Goal: Task Accomplishment & Management: Use online tool/utility

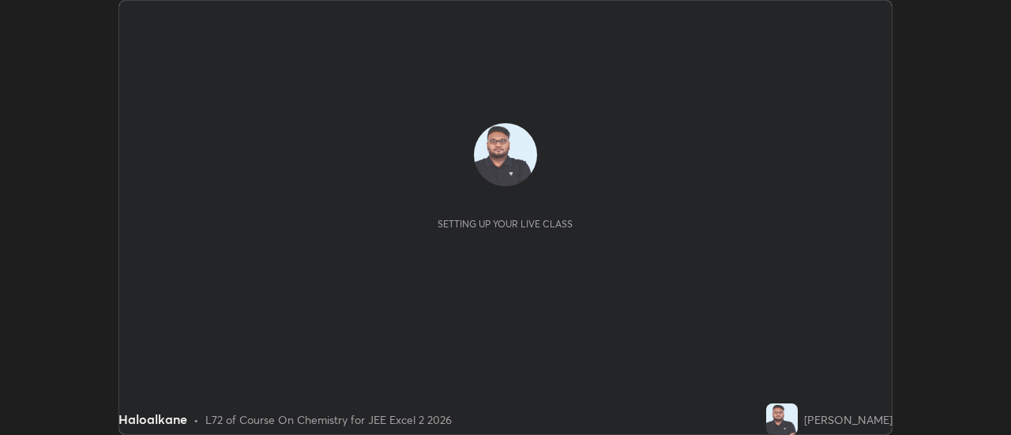
scroll to position [435, 1011]
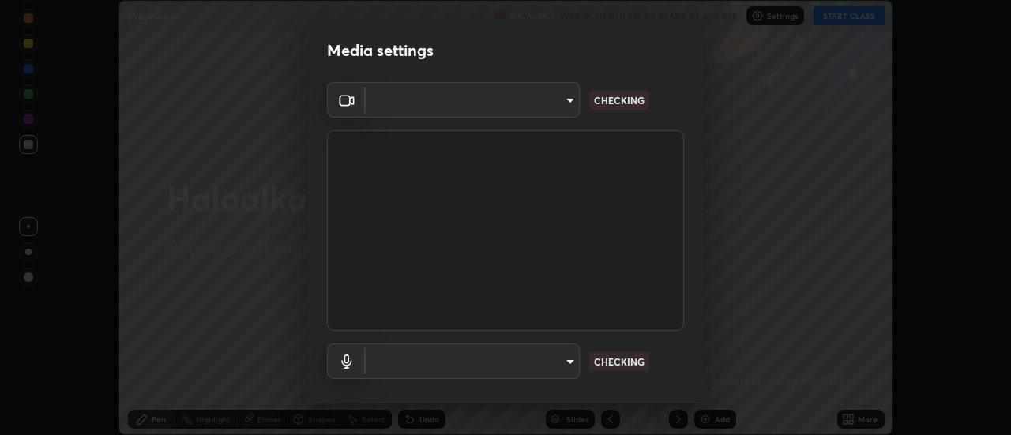
type input "aeae0228fcb2ddf3a676ce63988c6d85bbb403a14e4a67d180e4782271b35880"
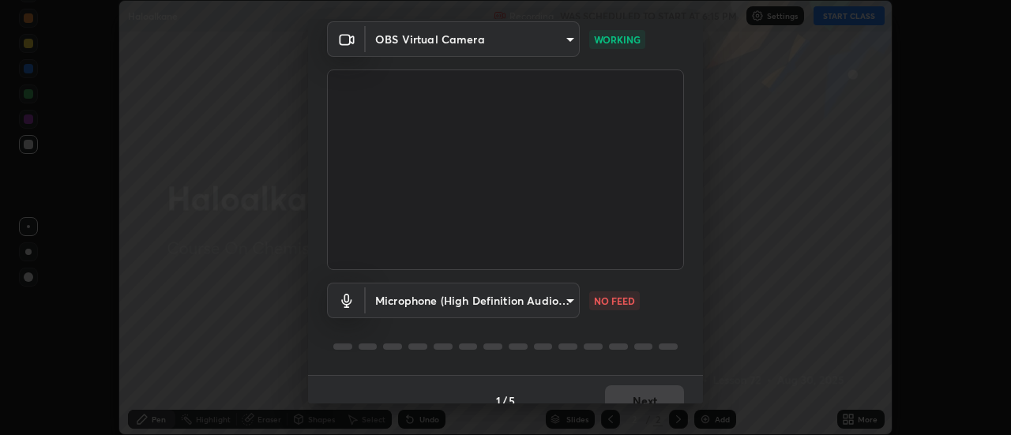
scroll to position [83, 0]
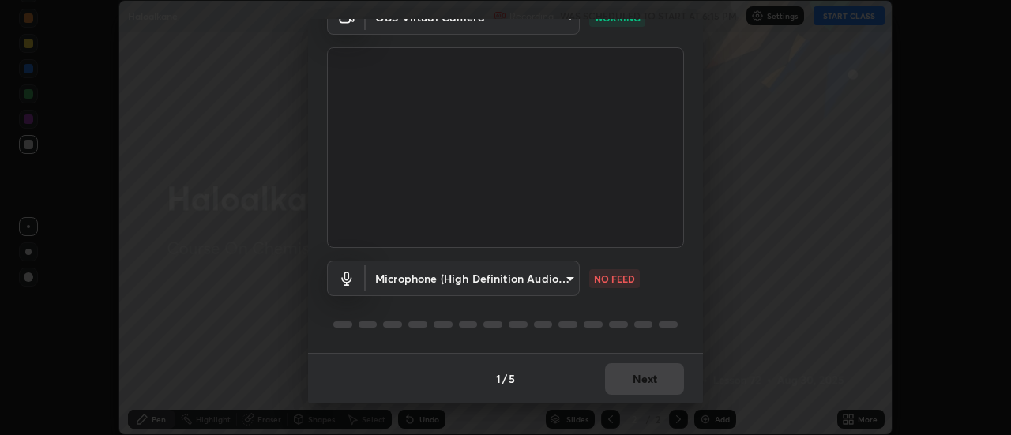
click at [548, 278] on body "Erase all Haloalkane Recording WAS SCHEDULED TO START AT 6:15 PM Settings START…" at bounding box center [505, 217] width 1011 height 435
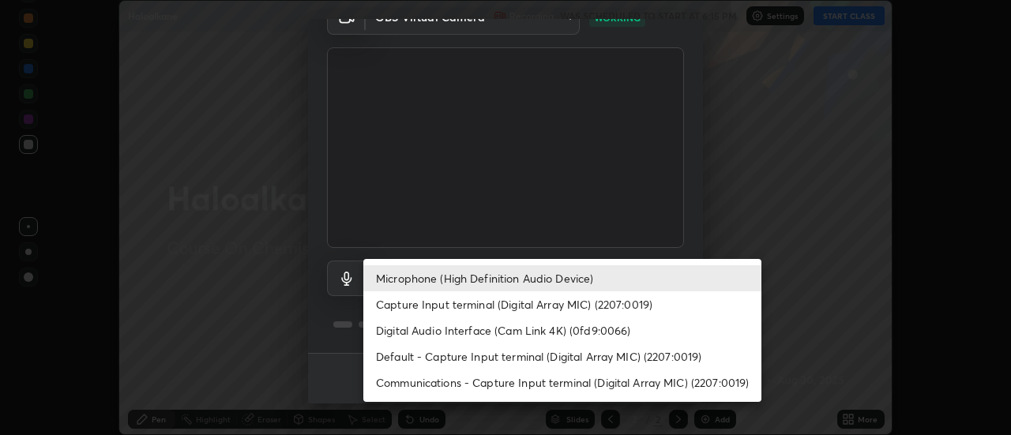
click at [544, 310] on li "Capture Input terminal (Digital Array MIC) (2207:0019)" at bounding box center [562, 305] width 398 height 26
type input "d38372057b8591a9545110817fa2e748fbd49034c65cec29afd3b83b52234cb2"
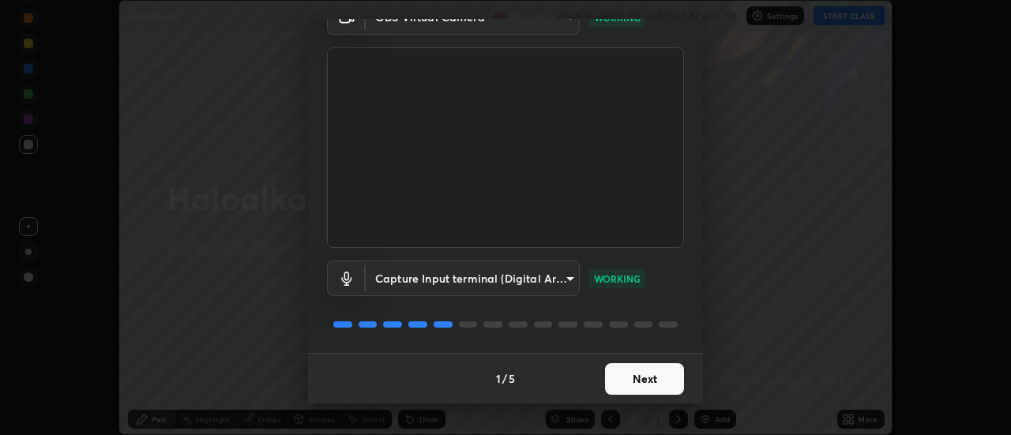
click at [632, 372] on button "Next" at bounding box center [644, 379] width 79 height 32
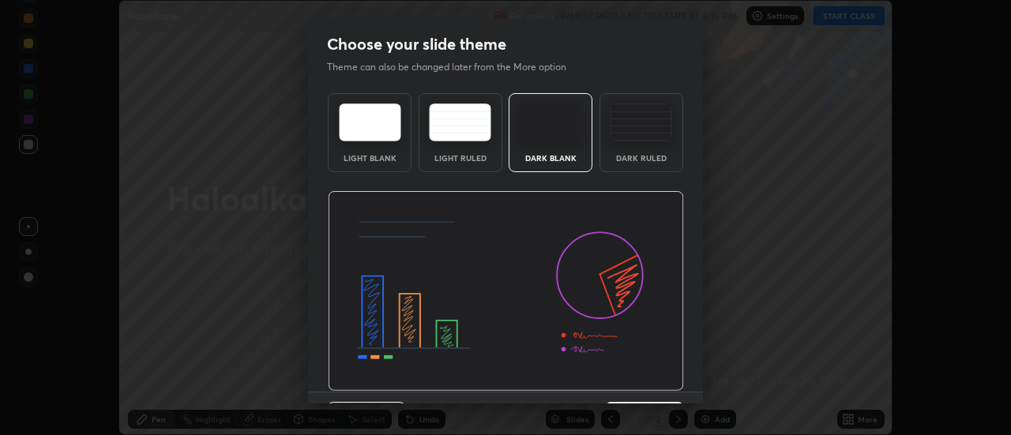
click at [634, 378] on img at bounding box center [506, 291] width 356 height 201
click at [638, 379] on img at bounding box center [506, 291] width 356 height 201
click at [635, 381] on img at bounding box center [506, 291] width 356 height 201
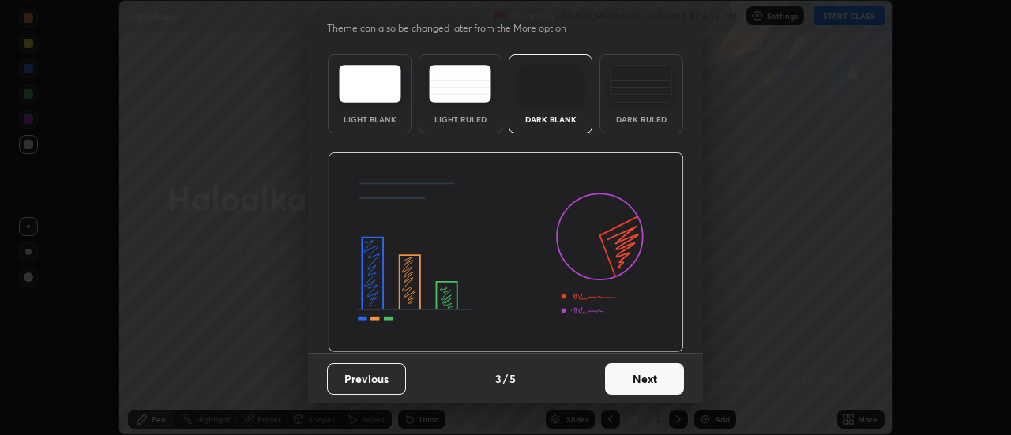
click at [629, 377] on button "Next" at bounding box center [644, 379] width 79 height 32
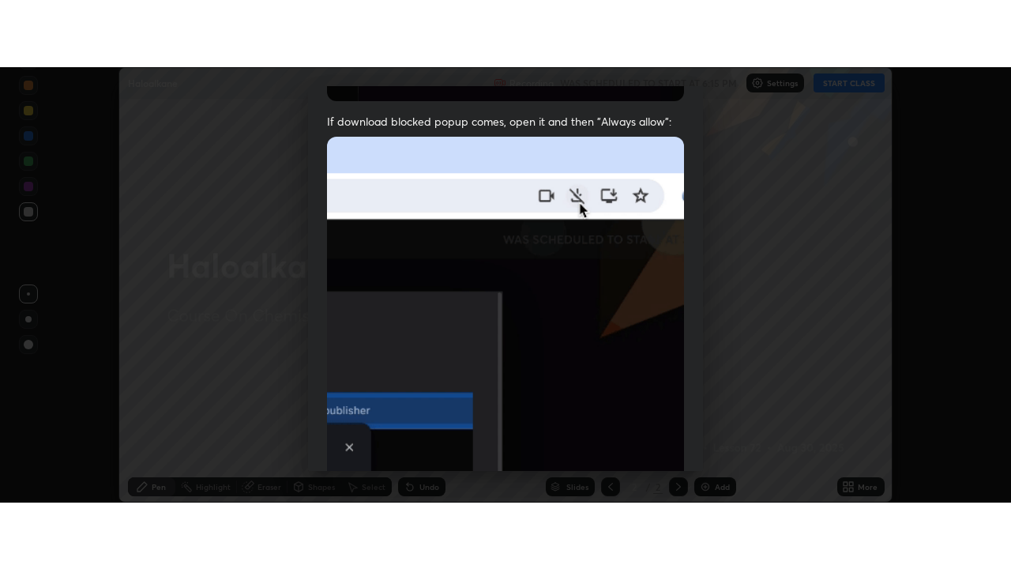
scroll to position [405, 0]
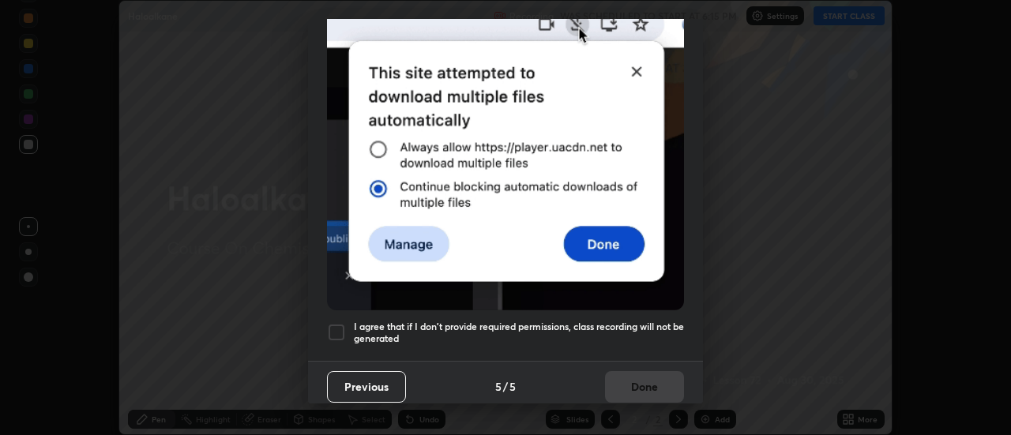
click at [348, 330] on div "I agree that if I don't provide required permissions, class recording will not …" at bounding box center [505, 332] width 357 height 19
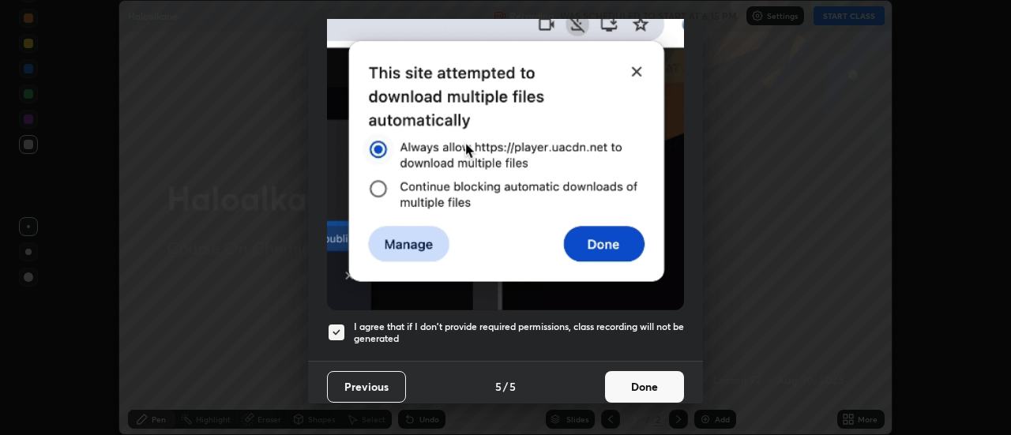
click at [621, 378] on button "Done" at bounding box center [644, 387] width 79 height 32
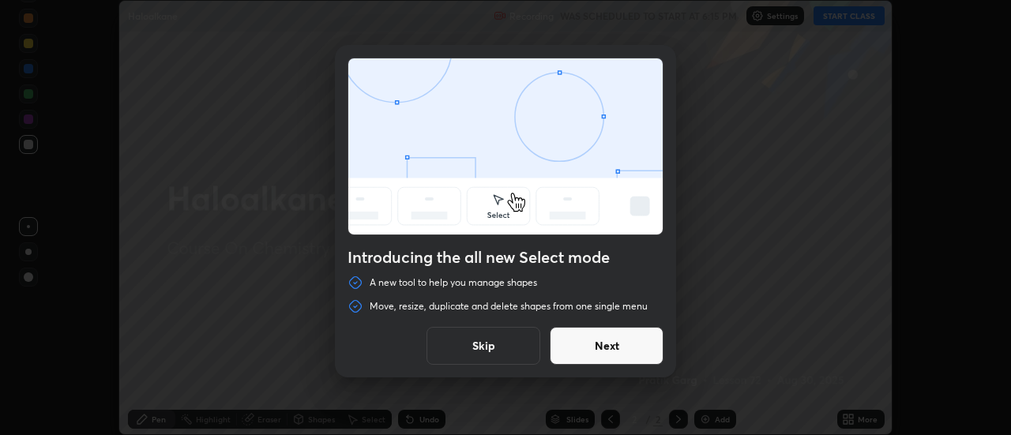
click at [496, 348] on button "Skip" at bounding box center [484, 346] width 114 height 38
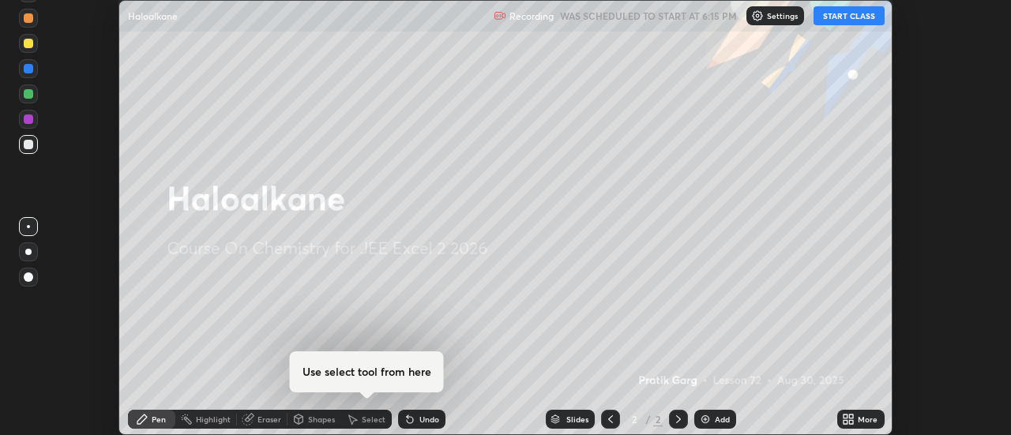
click at [842, 12] on button "START CLASS" at bounding box center [849, 15] width 71 height 19
click at [847, 418] on icon at bounding box center [846, 417] width 4 height 4
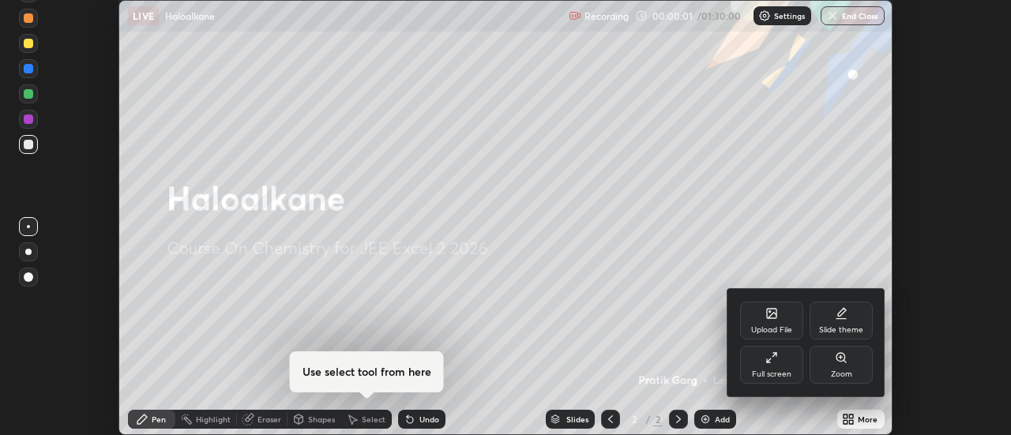
click at [770, 363] on icon at bounding box center [771, 358] width 13 height 13
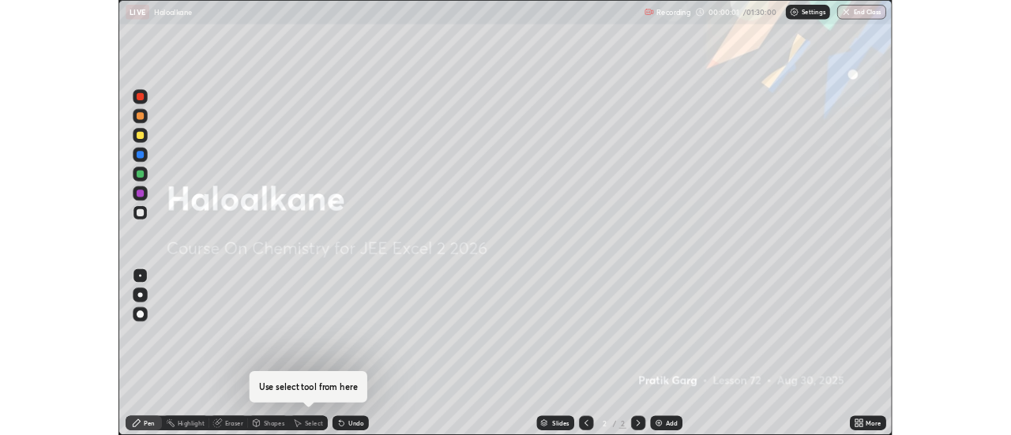
scroll to position [569, 1011]
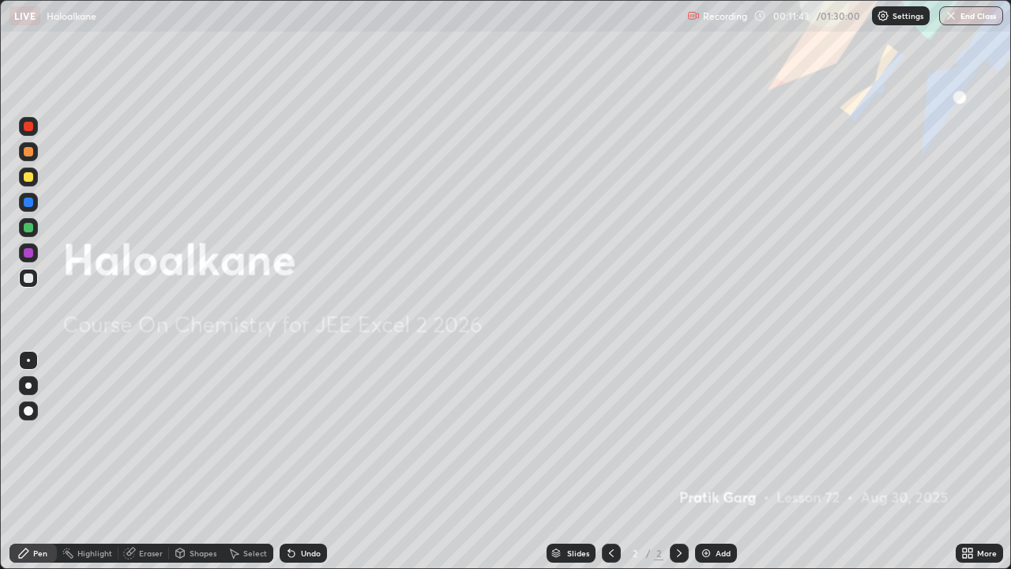
click at [716, 434] on div "Add" at bounding box center [723, 553] width 15 height 8
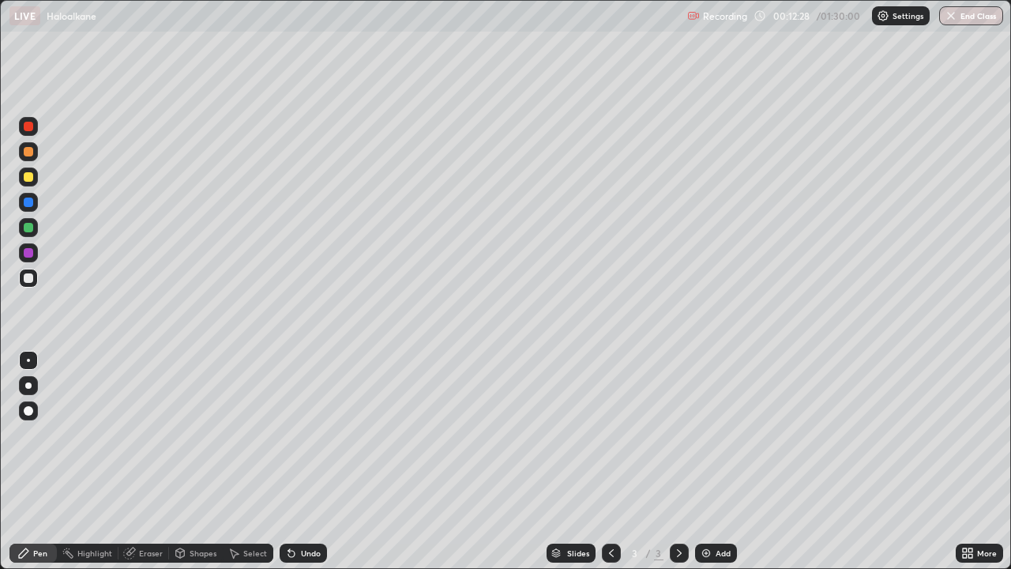
click at [301, 434] on div "Undo" at bounding box center [311, 553] width 20 height 8
click at [298, 434] on div "Undo" at bounding box center [303, 553] width 47 height 19
click at [301, 434] on div "Undo" at bounding box center [311, 553] width 20 height 8
click at [726, 434] on div "Add" at bounding box center [716, 553] width 42 height 19
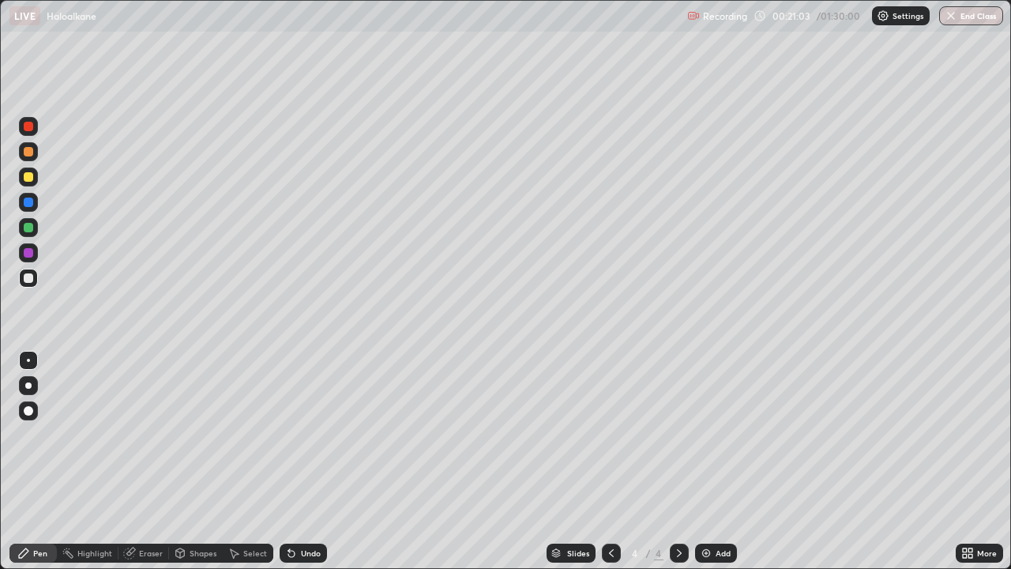
click at [30, 177] on div at bounding box center [28, 176] width 9 height 9
click at [722, 434] on div "Add" at bounding box center [723, 553] width 15 height 8
click at [28, 278] on div at bounding box center [28, 277] width 9 height 9
click at [29, 228] on div at bounding box center [28, 227] width 9 height 9
click at [198, 434] on div "Shapes" at bounding box center [203, 553] width 27 height 8
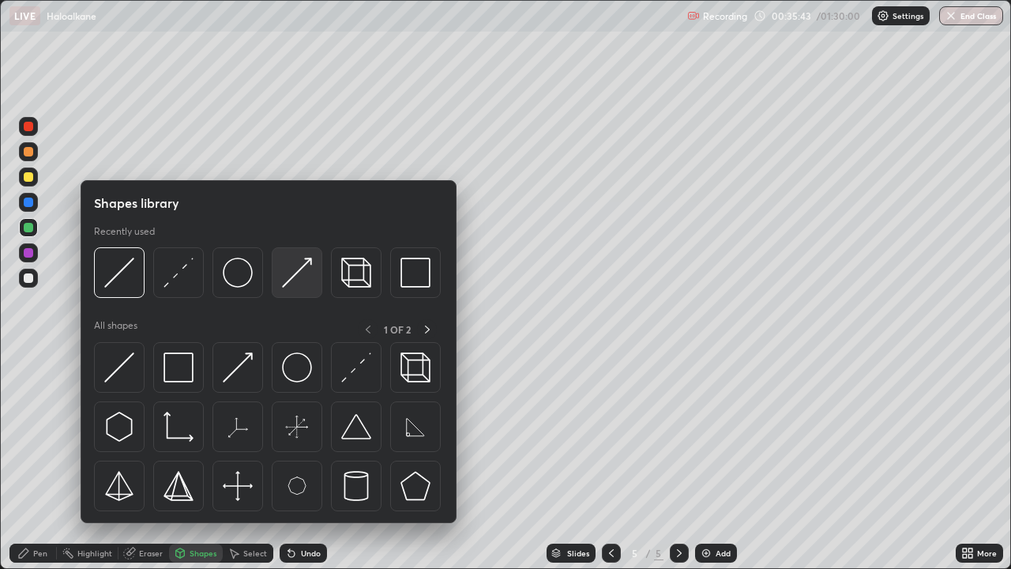
click at [304, 271] on img at bounding box center [297, 273] width 30 height 30
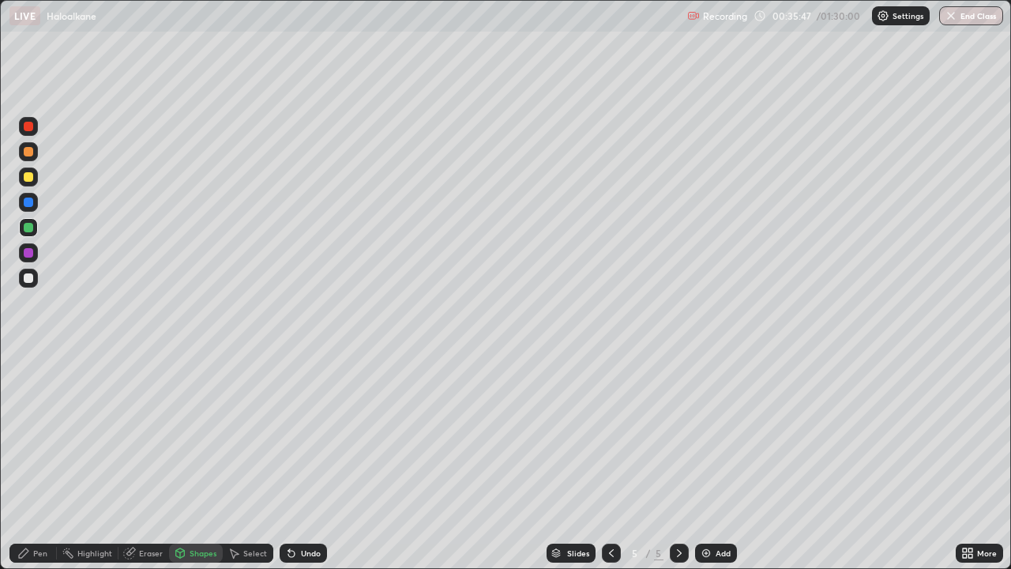
click at [41, 434] on div "Pen" at bounding box center [32, 553] width 47 height 19
click at [156, 434] on div "Eraser" at bounding box center [143, 553] width 51 height 19
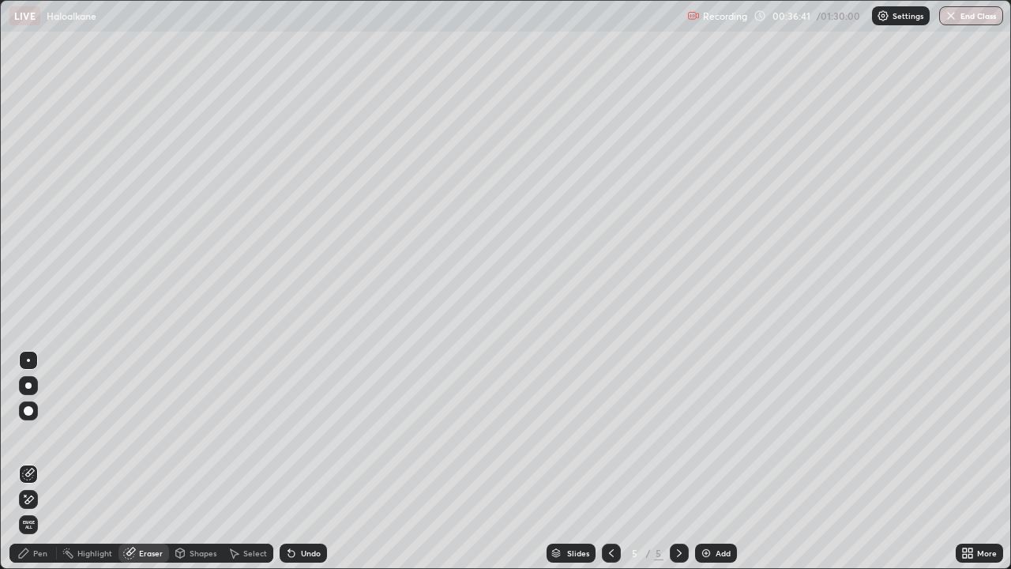
click at [44, 434] on div "Pen" at bounding box center [32, 553] width 47 height 19
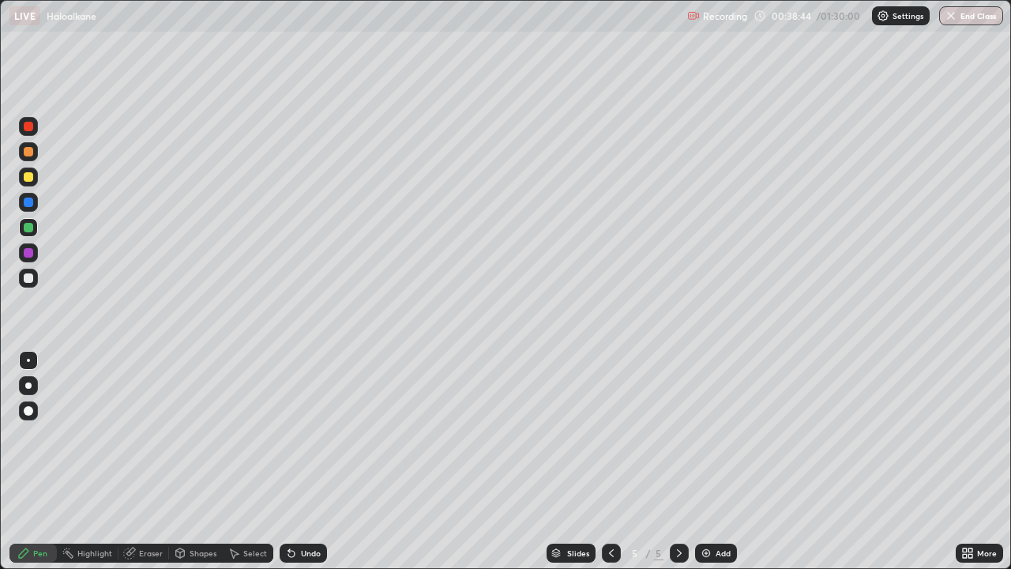
click at [717, 434] on div "Add" at bounding box center [723, 553] width 15 height 8
click at [31, 276] on div at bounding box center [28, 277] width 9 height 9
click at [727, 434] on div "Add" at bounding box center [723, 553] width 15 height 8
click at [41, 434] on div "Pen" at bounding box center [32, 553] width 47 height 19
click at [301, 434] on div "Undo" at bounding box center [311, 553] width 20 height 8
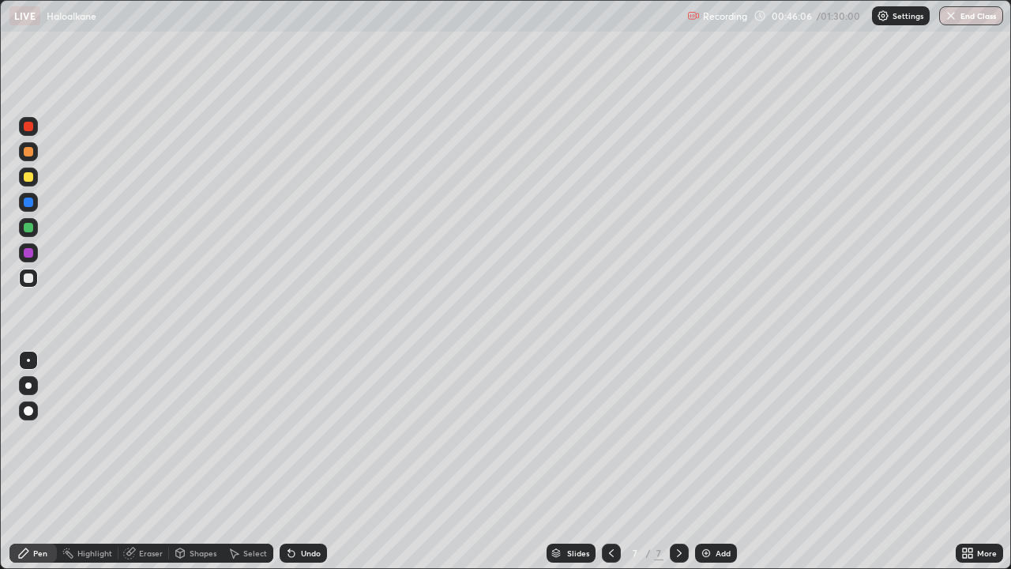
click at [303, 434] on div "Undo" at bounding box center [303, 553] width 47 height 19
click at [153, 434] on div "Eraser" at bounding box center [151, 553] width 24 height 8
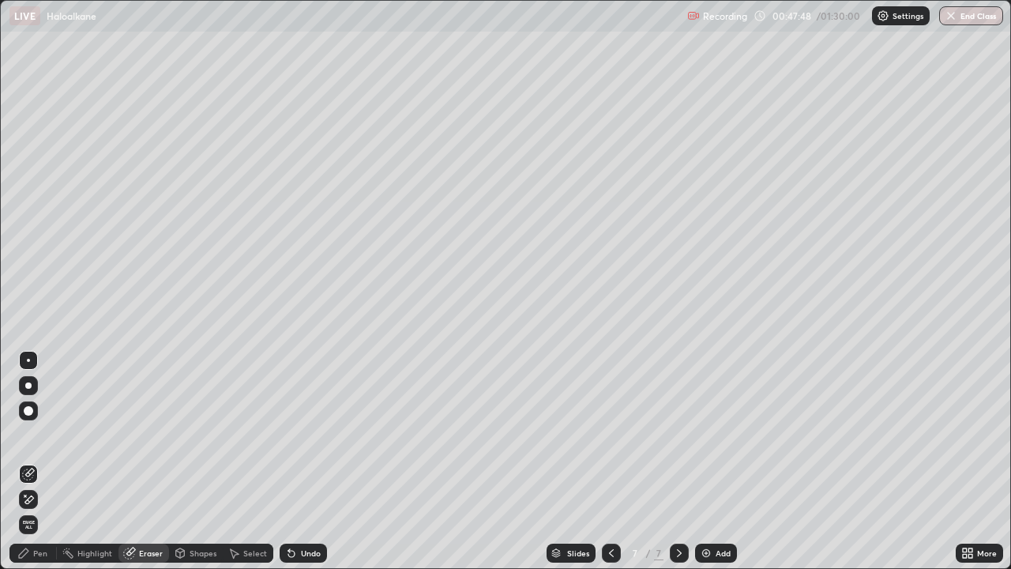
click at [31, 434] on div "Pen" at bounding box center [32, 553] width 47 height 19
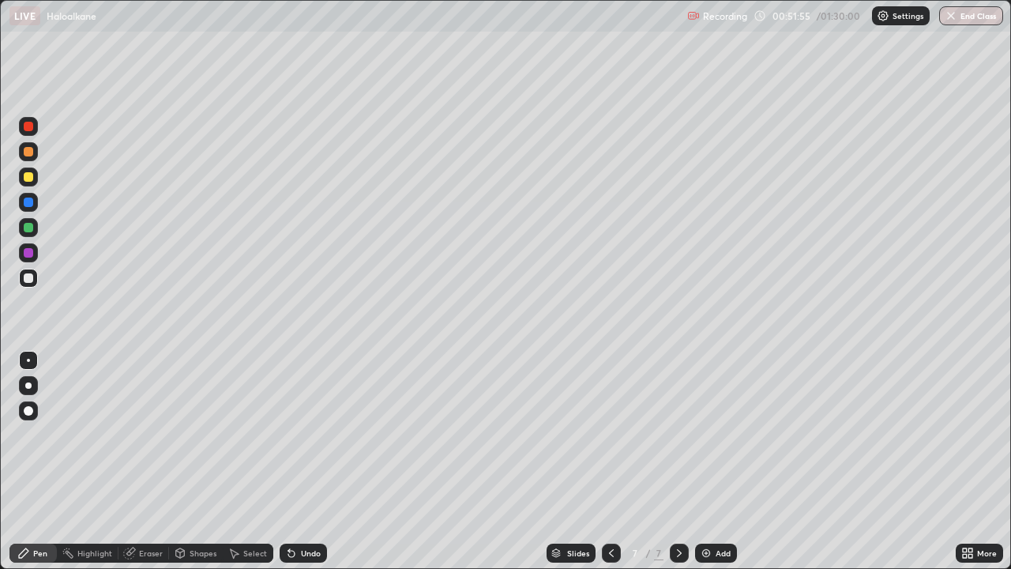
click at [144, 434] on div "Eraser" at bounding box center [151, 553] width 24 height 8
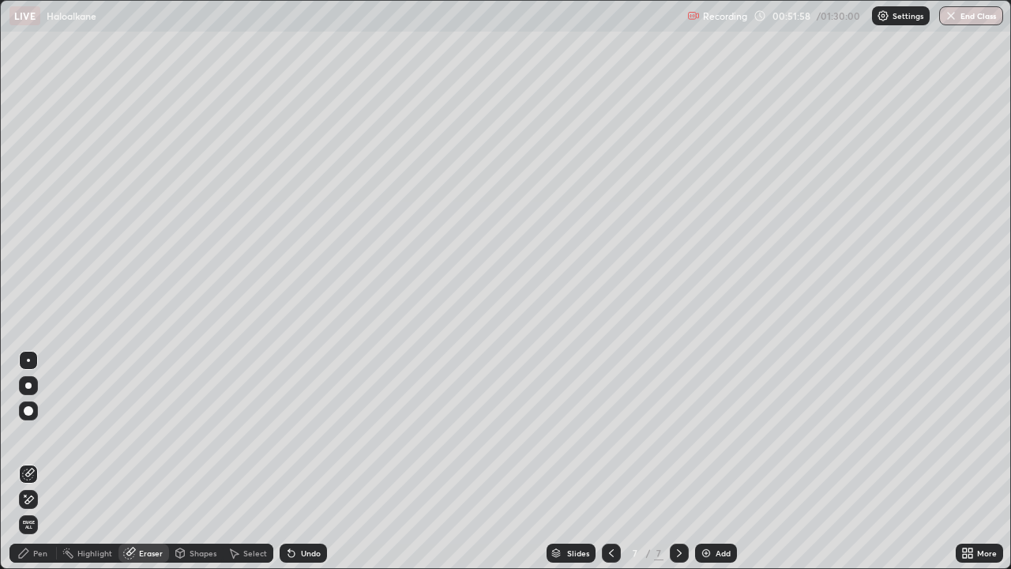
click at [51, 434] on div "Pen" at bounding box center [32, 553] width 47 height 19
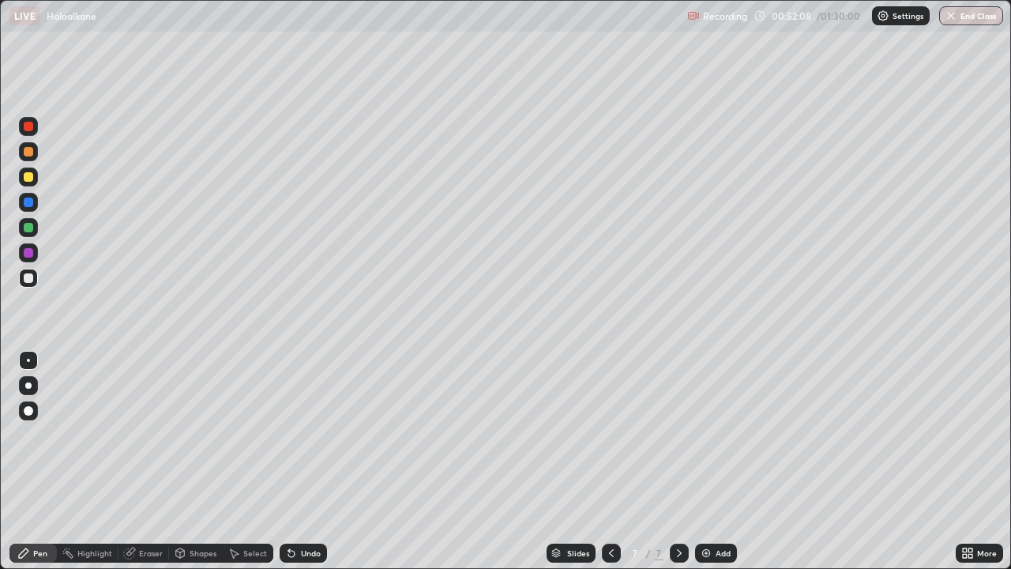
click at [726, 434] on div "Add" at bounding box center [716, 553] width 42 height 19
click at [26, 178] on div at bounding box center [28, 176] width 9 height 9
click at [305, 434] on div "Undo" at bounding box center [303, 553] width 47 height 19
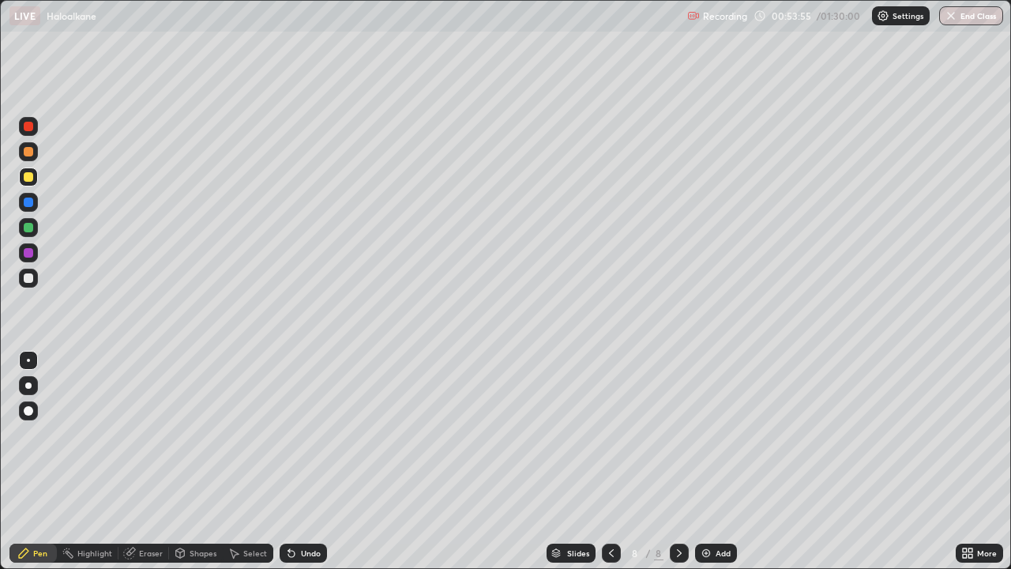
click at [302, 434] on div "Undo" at bounding box center [311, 553] width 20 height 8
click at [724, 434] on div "Add" at bounding box center [723, 553] width 15 height 8
click at [965, 434] on icon at bounding box center [965, 556] width 4 height 4
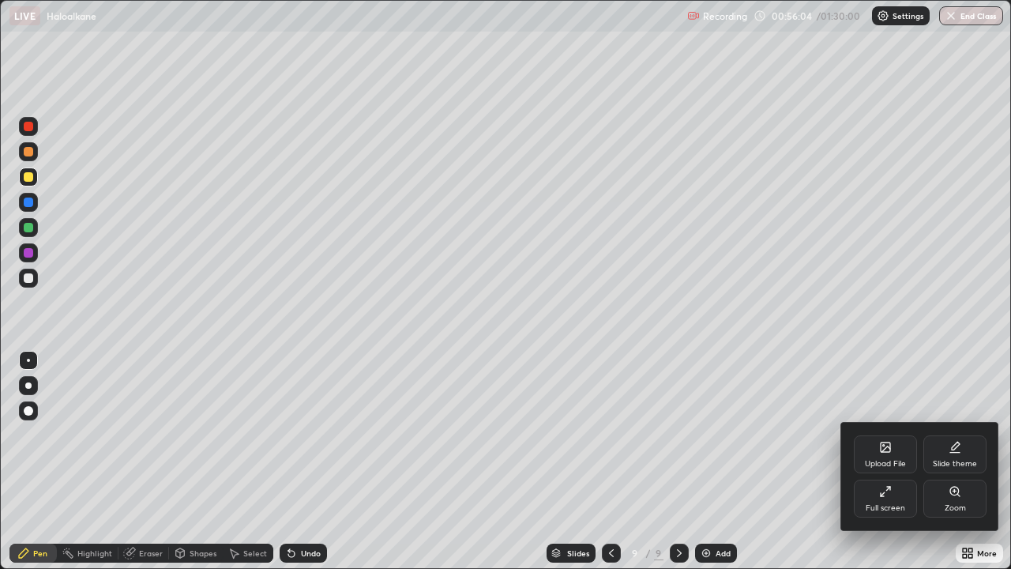
click at [900, 434] on div "Full screen" at bounding box center [885, 508] width 39 height 8
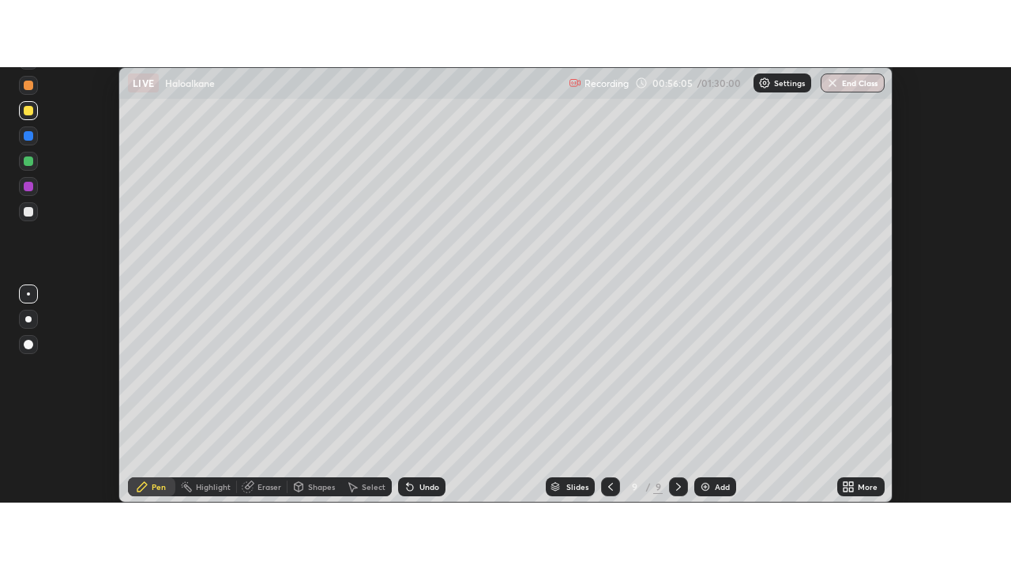
scroll to position [78564, 77988]
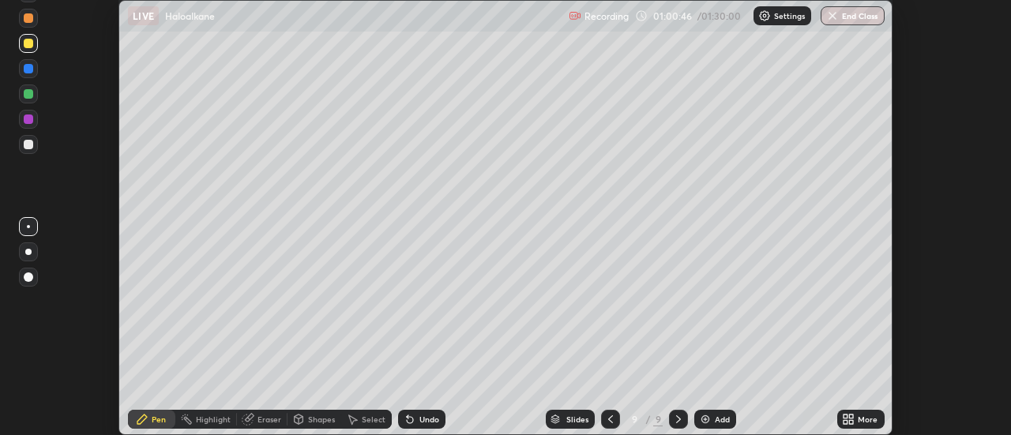
click at [27, 145] on div at bounding box center [28, 144] width 9 height 9
click at [709, 419] on img at bounding box center [705, 419] width 13 height 13
click at [30, 280] on div at bounding box center [28, 277] width 9 height 9
click at [28, 227] on div at bounding box center [28, 226] width 3 height 3
click at [846, 422] on icon at bounding box center [846, 422] width 4 height 4
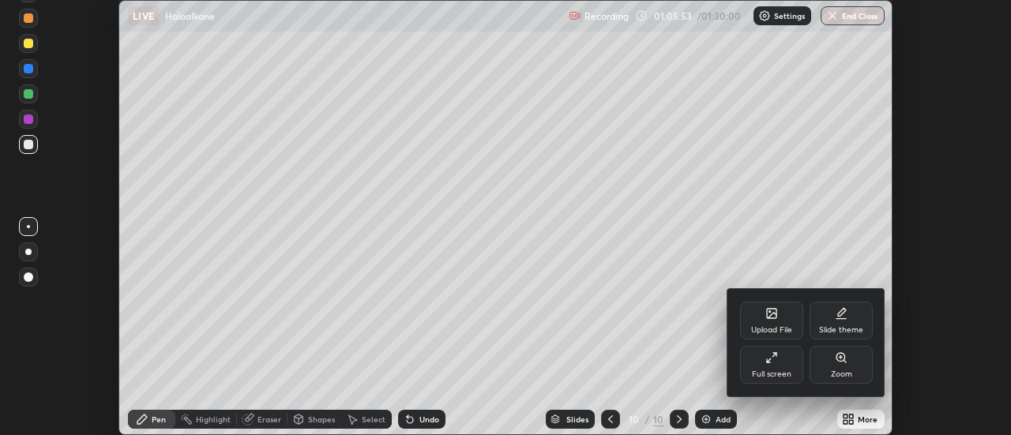
click at [776, 372] on div "Full screen" at bounding box center [771, 375] width 39 height 8
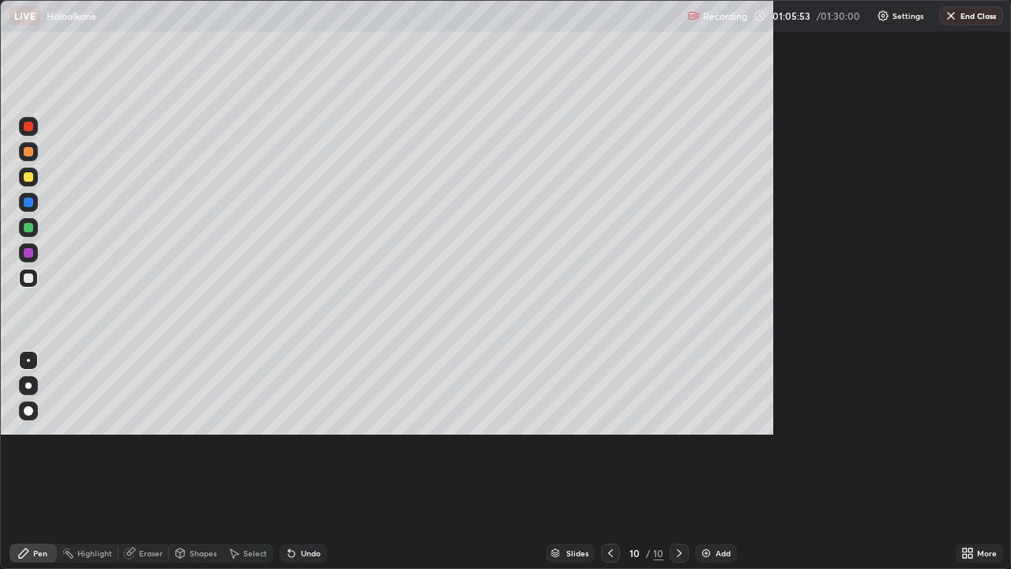
scroll to position [569, 1011]
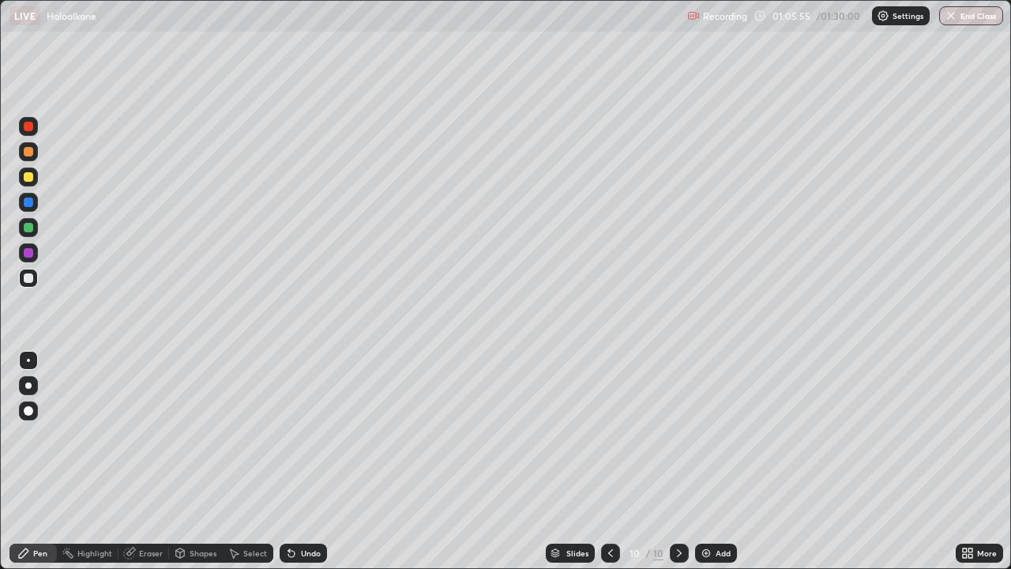
click at [200, 434] on div "Shapes" at bounding box center [196, 553] width 54 height 19
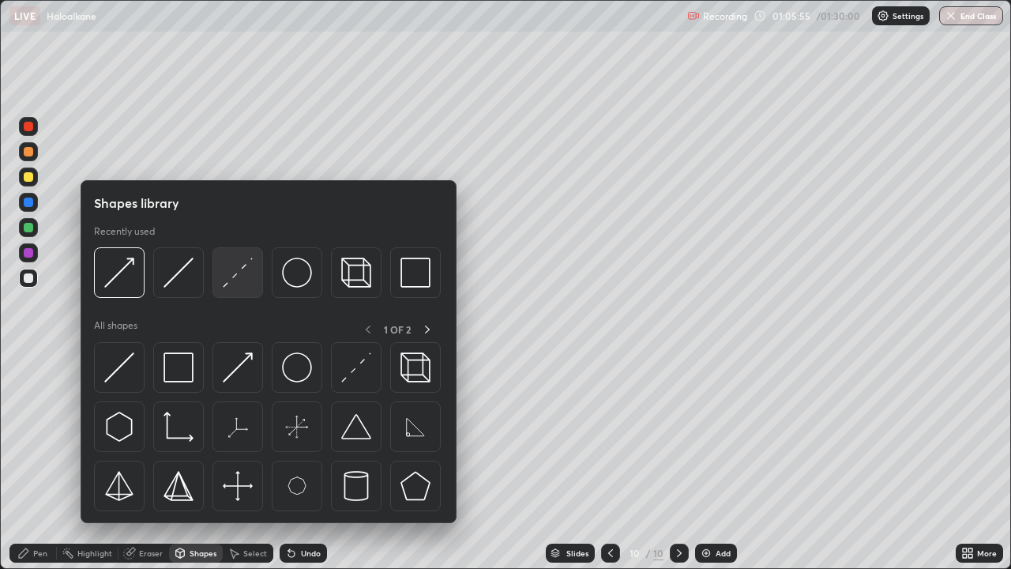
click at [246, 270] on img at bounding box center [238, 273] width 30 height 30
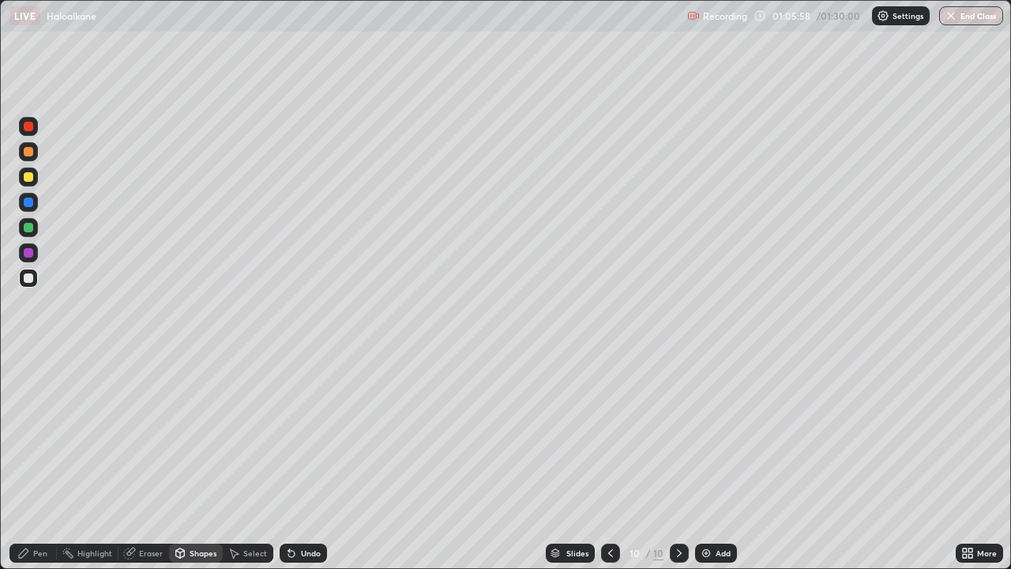
click at [47, 434] on div "Pen" at bounding box center [40, 553] width 14 height 8
click at [304, 434] on div "Undo" at bounding box center [311, 553] width 20 height 8
click at [304, 434] on div "Undo" at bounding box center [303, 553] width 47 height 19
click at [306, 434] on div "Undo" at bounding box center [311, 553] width 20 height 8
click at [721, 434] on div "Add" at bounding box center [723, 553] width 15 height 8
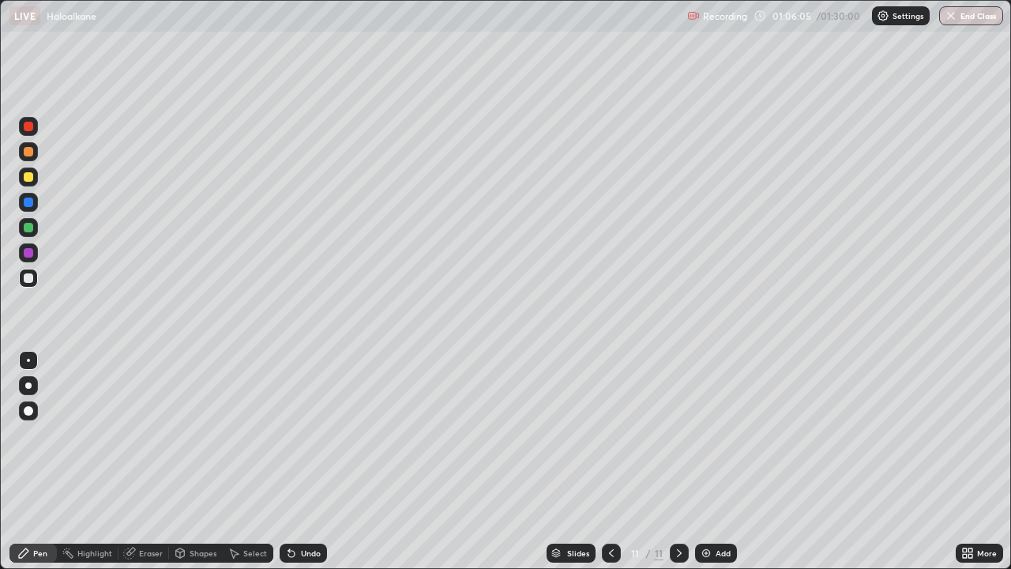
click at [964, 434] on icon at bounding box center [965, 550] width 4 height 4
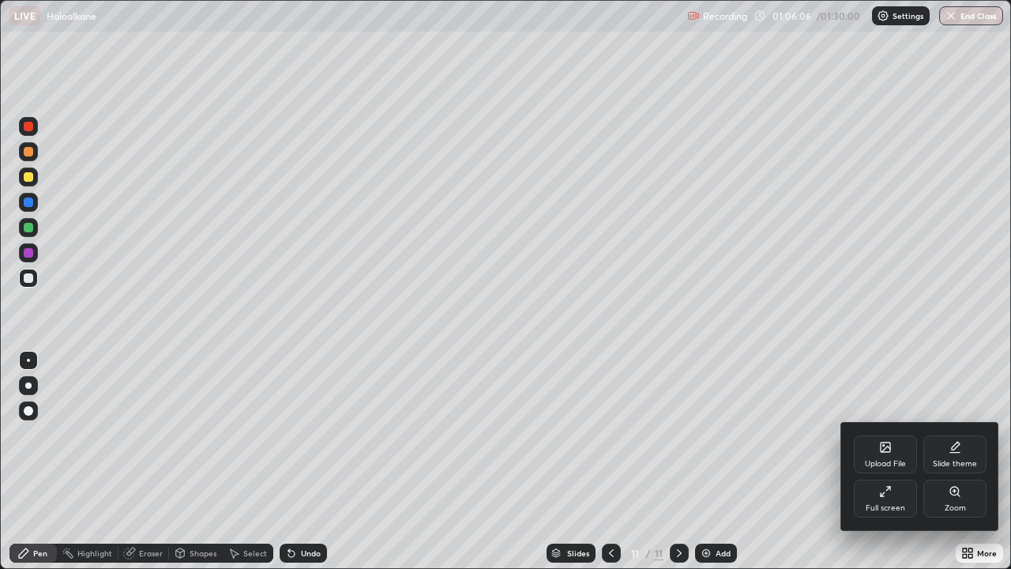
click at [503, 434] on div at bounding box center [505, 284] width 1011 height 569
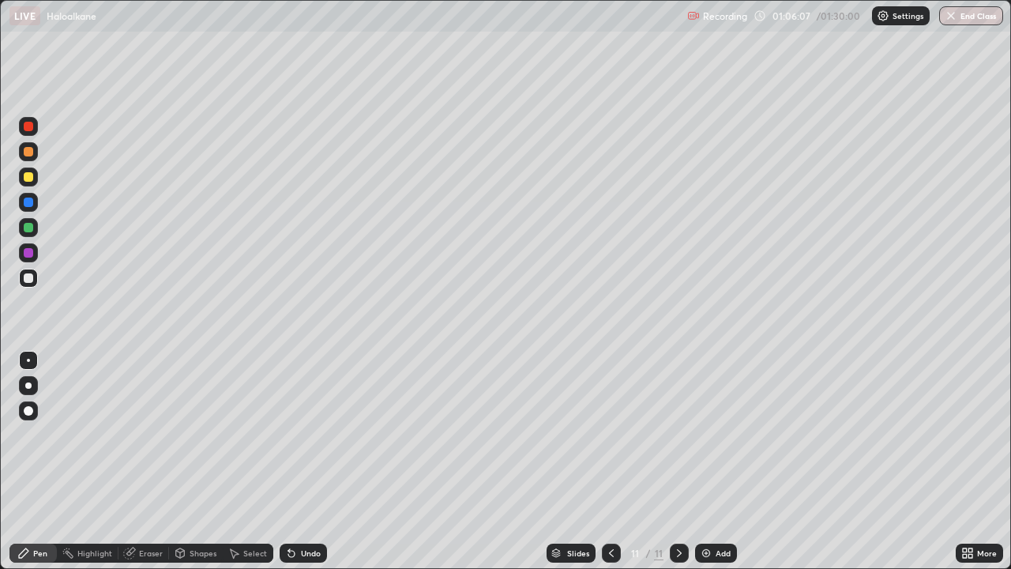
click at [32, 175] on div at bounding box center [28, 176] width 9 height 9
click at [732, 434] on div "Add" at bounding box center [716, 553] width 42 height 19
click at [724, 434] on div "Add" at bounding box center [723, 553] width 15 height 8
click at [309, 434] on div "Undo" at bounding box center [311, 553] width 20 height 8
click at [717, 434] on div "Add" at bounding box center [716, 553] width 42 height 19
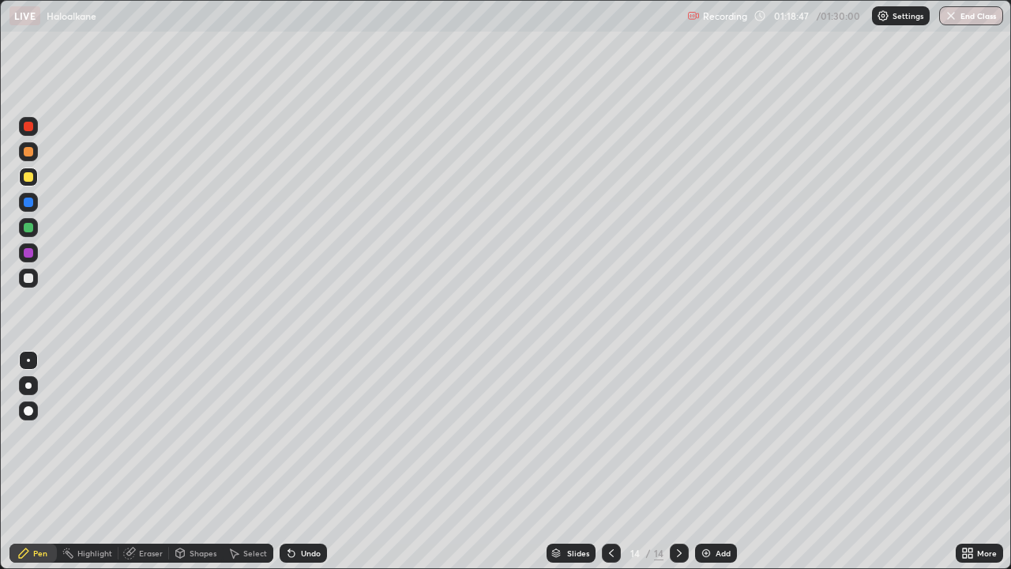
click at [602, 434] on div at bounding box center [611, 553] width 19 height 19
click at [725, 434] on div "Add" at bounding box center [723, 553] width 15 height 8
click at [28, 226] on div at bounding box center [28, 227] width 9 height 9
click at [315, 434] on div "Undo" at bounding box center [311, 553] width 20 height 8
click at [976, 17] on button "End Class" at bounding box center [971, 15] width 64 height 19
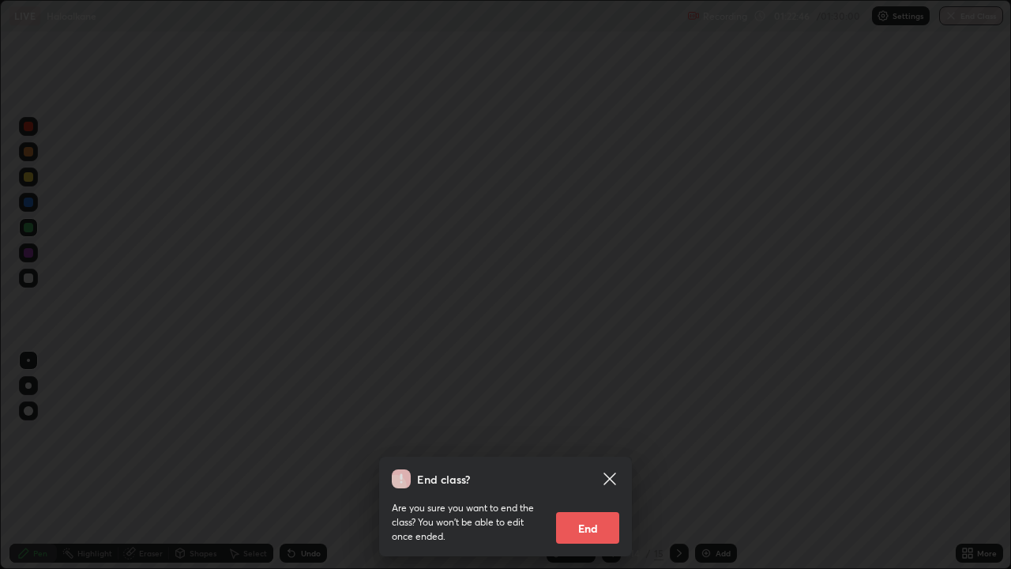
click at [605, 434] on button "End" at bounding box center [587, 528] width 63 height 32
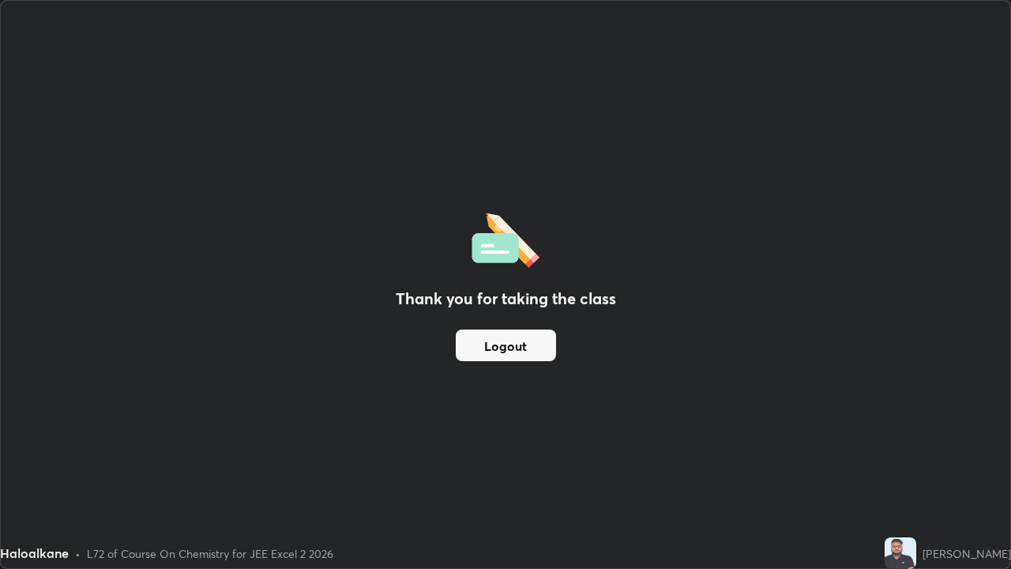
click at [541, 345] on button "Logout" at bounding box center [506, 345] width 100 height 32
